Goal: Navigation & Orientation: Find specific page/section

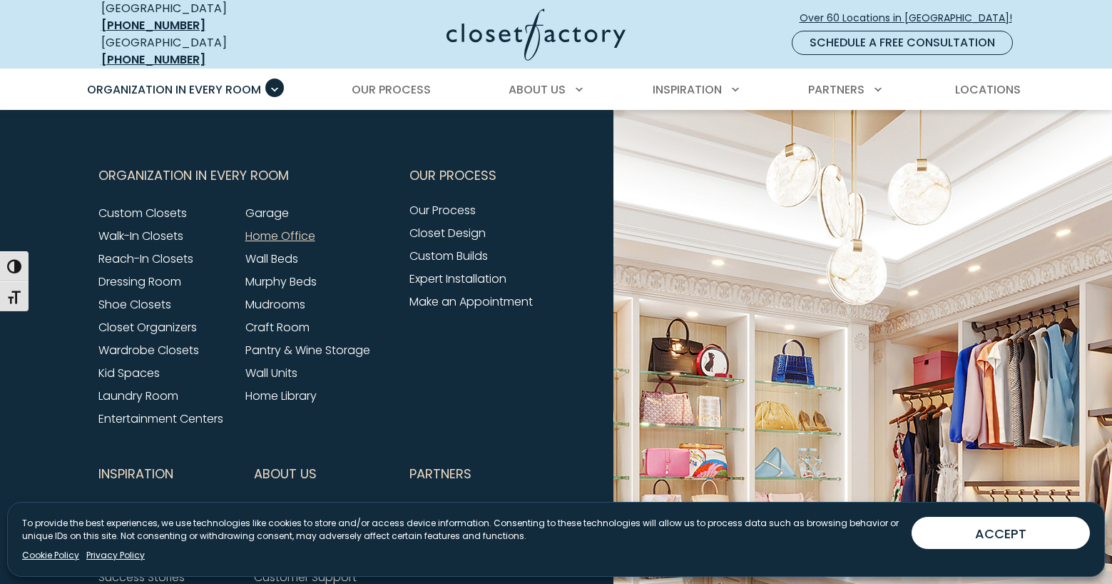
scroll to position [4616, 0]
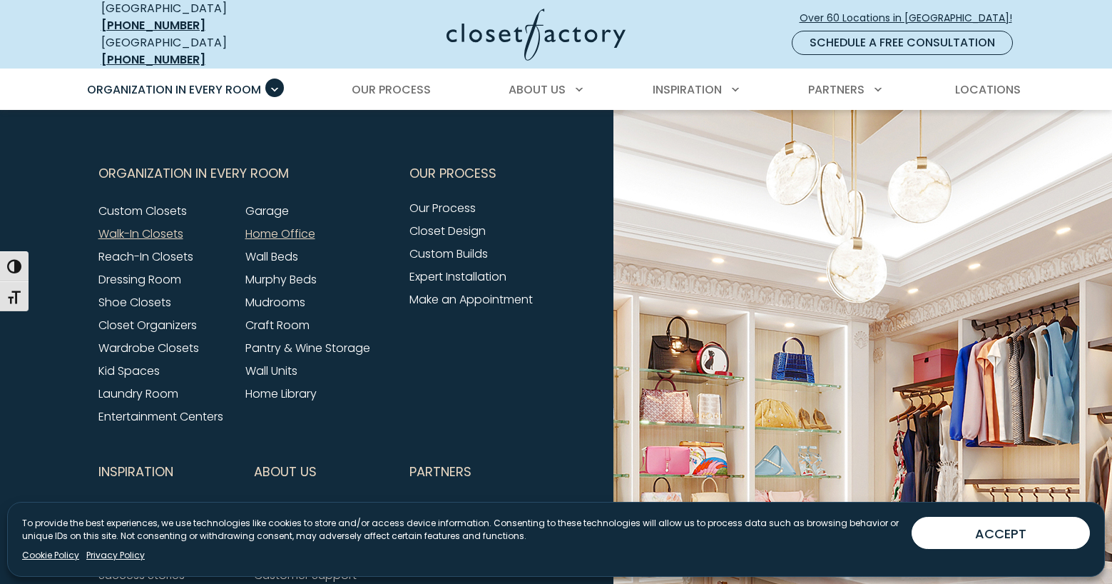
click at [141, 225] on link "Walk-In Closets" at bounding box center [140, 233] width 85 height 16
